Goal: Information Seeking & Learning: Find specific page/section

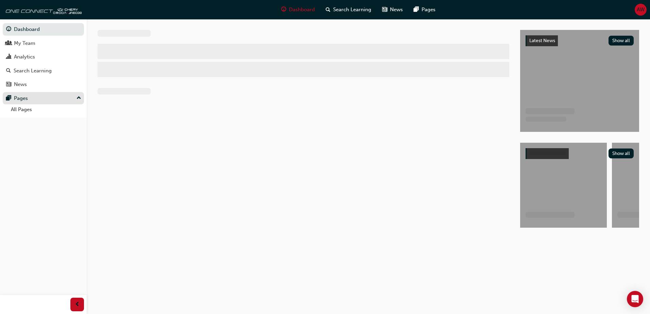
click at [24, 98] on div "Pages" at bounding box center [21, 99] width 14 height 8
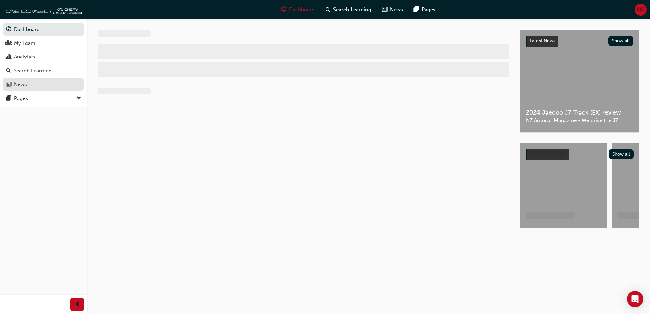
click at [24, 88] on div "News" at bounding box center [20, 85] width 13 height 8
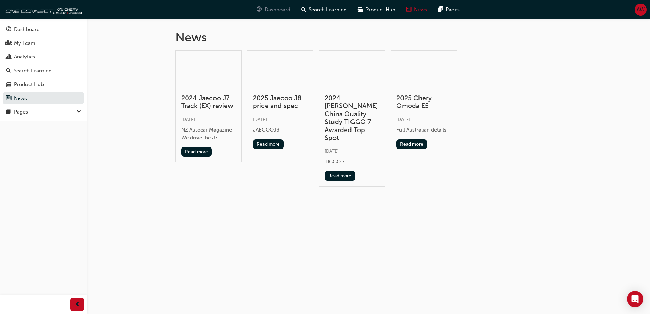
click at [272, 9] on span "Dashboard" at bounding box center [278, 10] width 26 height 8
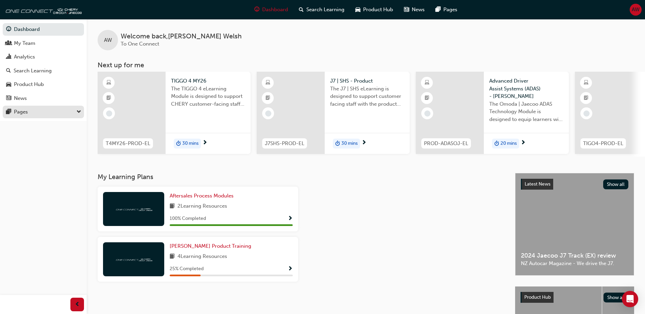
click at [43, 113] on div "Pages" at bounding box center [43, 112] width 74 height 9
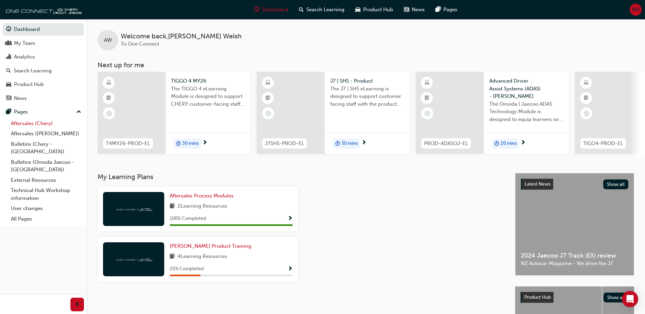
click at [44, 124] on link "Aftersales (Chery)" at bounding box center [46, 123] width 76 height 11
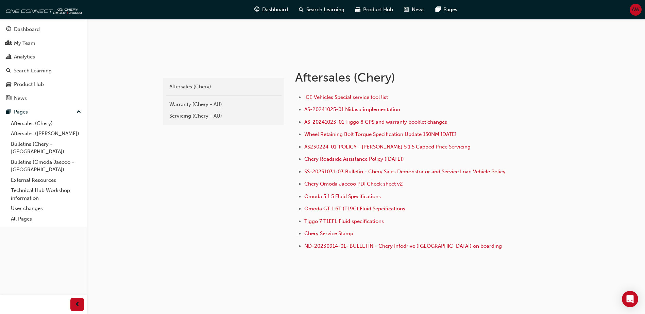
scroll to position [102, 0]
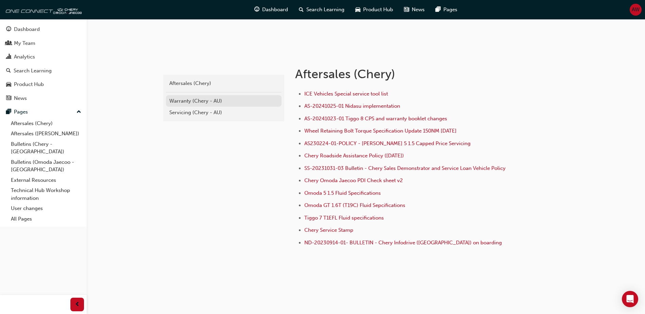
click at [206, 102] on div "Warranty (Chery - AU)" at bounding box center [223, 101] width 109 height 8
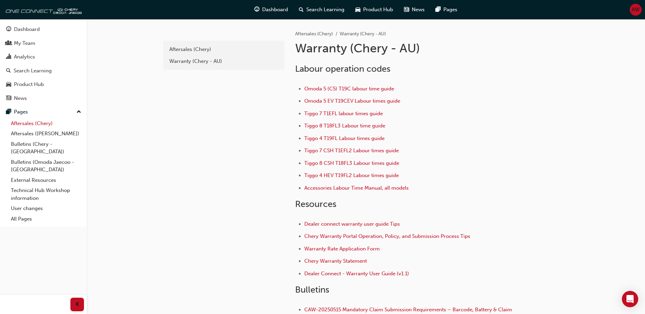
click at [37, 121] on link "Aftersales (Chery)" at bounding box center [46, 123] width 76 height 11
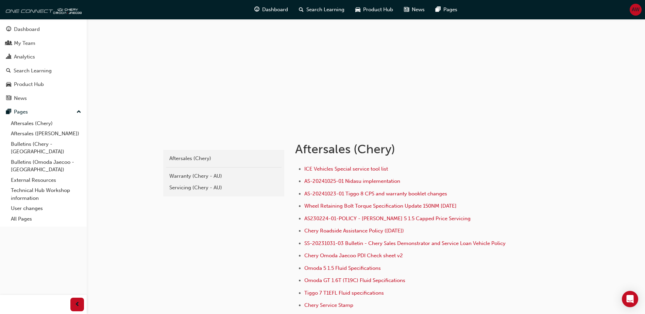
scroll to position [68, 0]
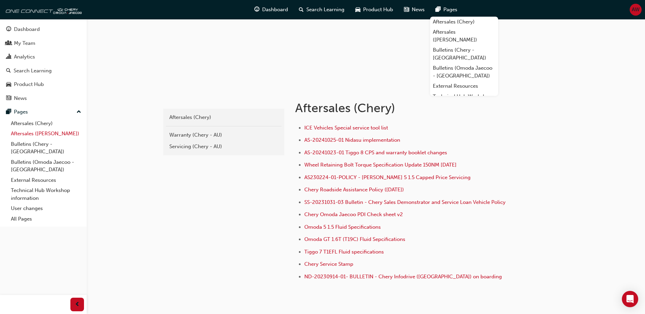
click at [43, 133] on link "Aftersales ([PERSON_NAME])" at bounding box center [46, 134] width 76 height 11
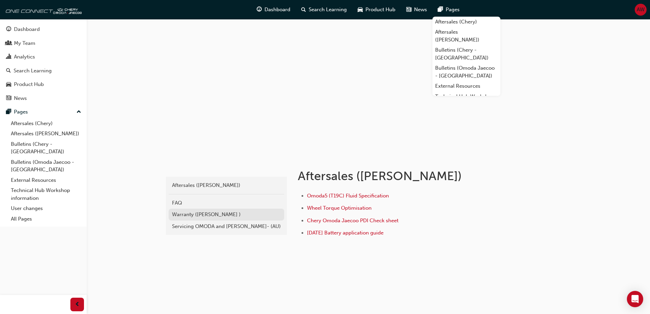
click at [215, 215] on div "Warranty ([PERSON_NAME] )" at bounding box center [226, 215] width 109 height 8
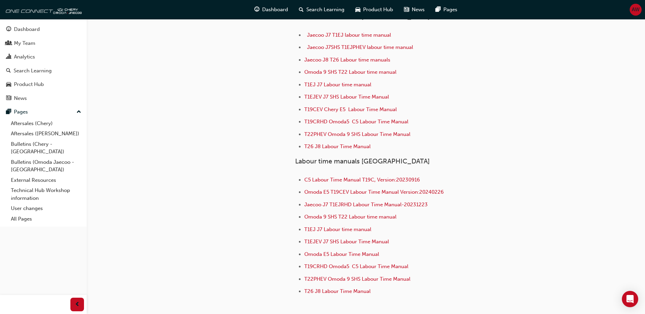
scroll to position [136, 0]
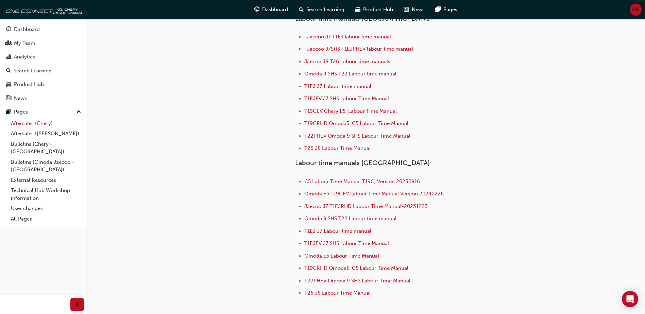
click at [43, 123] on link "Aftersales (Chery)" at bounding box center [46, 123] width 76 height 11
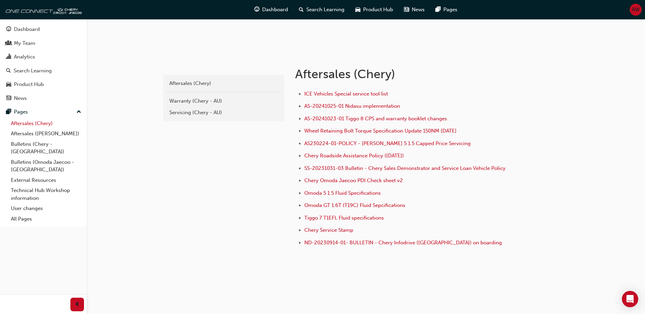
scroll to position [102, 0]
click at [204, 101] on div "Warranty (Chery - AU)" at bounding box center [223, 101] width 109 height 8
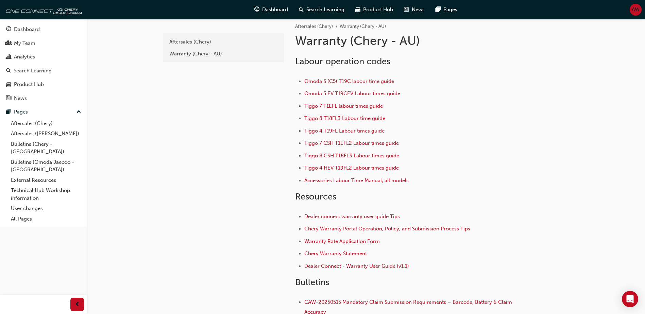
scroll to position [9, 0]
click at [332, 165] on span "Tiggo 4 HEV T19FL2 Labour times guide" at bounding box center [351, 167] width 95 height 6
